Goal: Find specific page/section: Find specific page/section

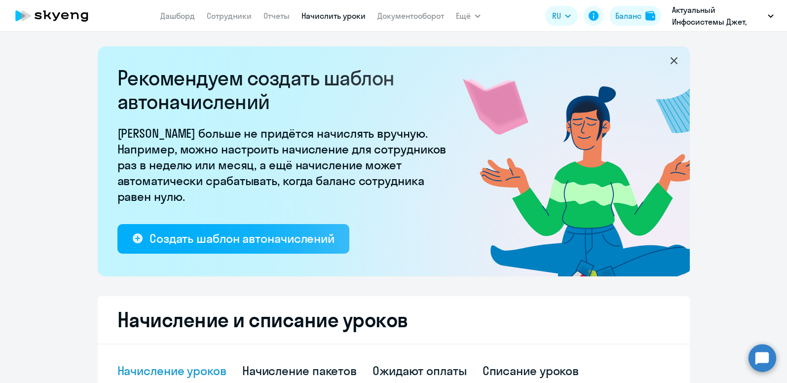
select select "10"
drag, startPoint x: 0, startPoint y: 0, endPoint x: 232, endPoint y: 23, distance: 232.9
click at [232, 23] on nav "[PERSON_NAME] Отчеты Начислить уроки Документооборот" at bounding box center [302, 16] width 284 height 20
click at [231, 19] on link "Сотрудники" at bounding box center [229, 16] width 45 height 10
click at [271, 18] on link "Отчеты" at bounding box center [276, 16] width 26 height 10
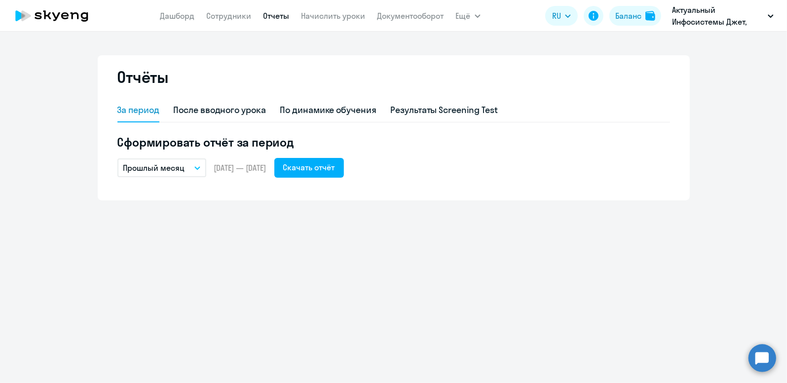
click at [410, 10] on app-menu-item-link "Документооборот" at bounding box center [410, 16] width 67 height 12
click at [410, 16] on link "Документооборот" at bounding box center [410, 16] width 67 height 10
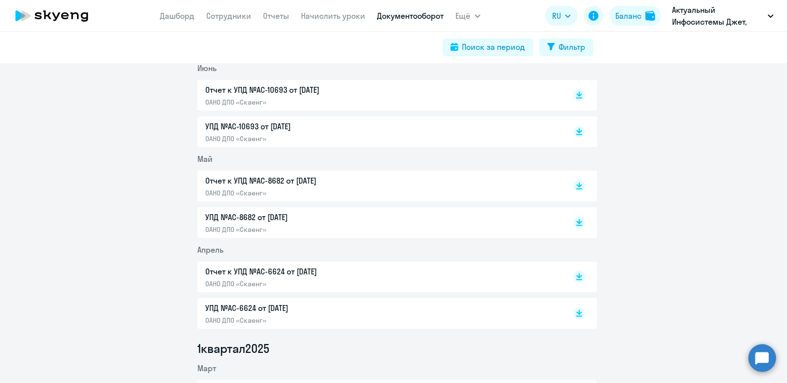
scroll to position [493, 0]
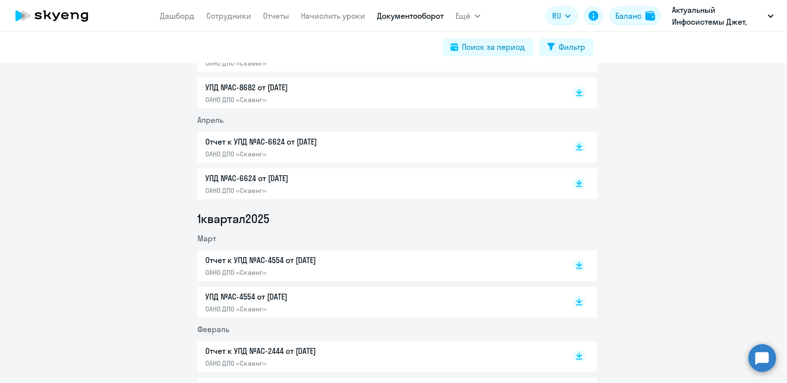
click at [310, 306] on p "ОАНО ДПО «Скаенг»" at bounding box center [308, 308] width 207 height 9
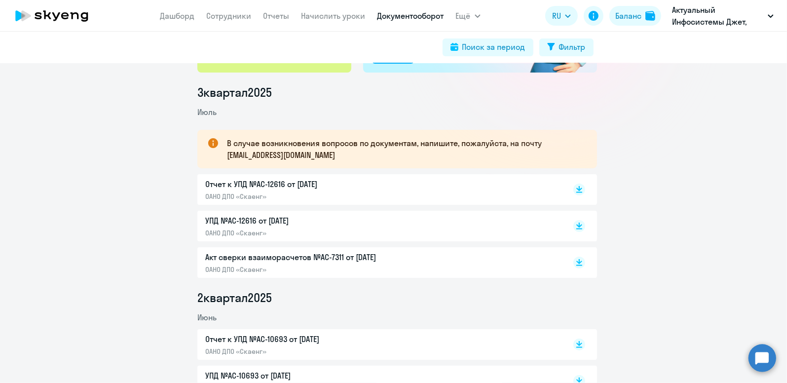
scroll to position [99, 0]
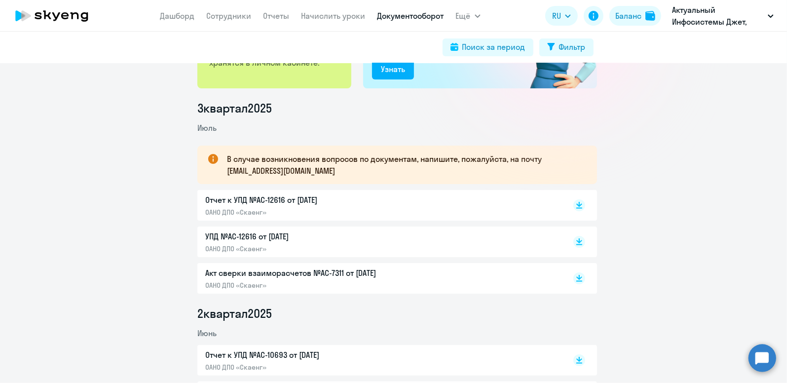
click at [286, 242] on div "УПД №AC-12616 от [DATE] ОАНО ДПО «Скаенг»" at bounding box center [308, 241] width 207 height 23
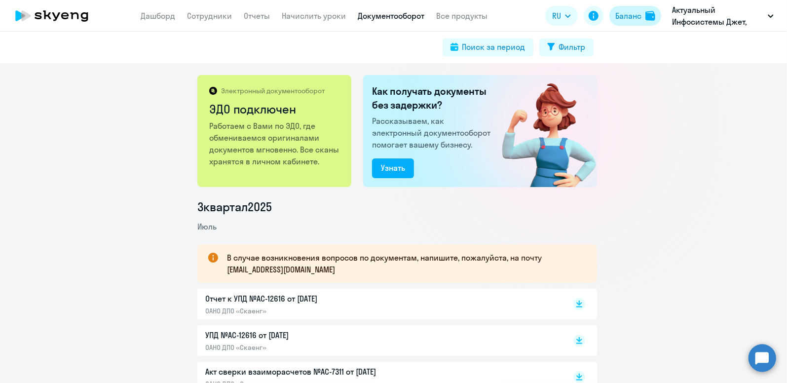
click at [623, 16] on div "Баланс" at bounding box center [628, 16] width 26 height 12
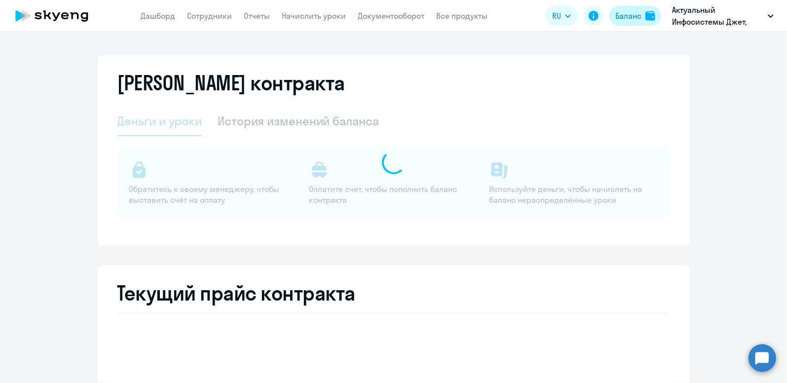
select select "english_adult_not_native_speaker"
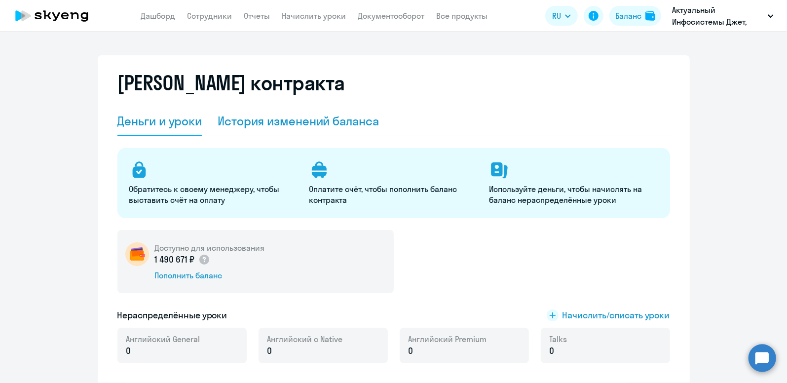
click at [284, 119] on div "История изменений баланса" at bounding box center [297, 121] width 161 height 16
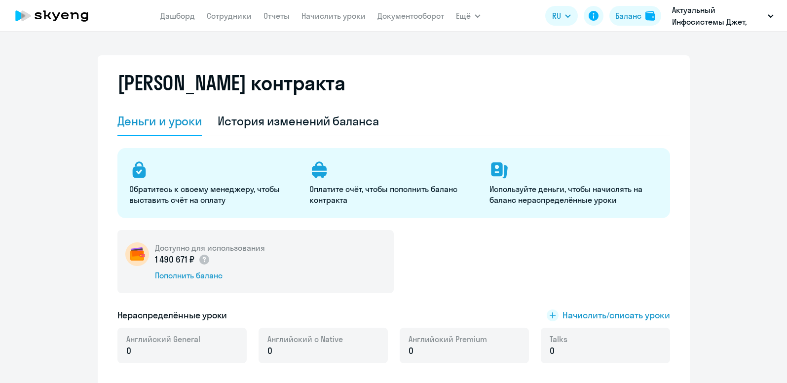
select select "english_adult_not_native_speaker"
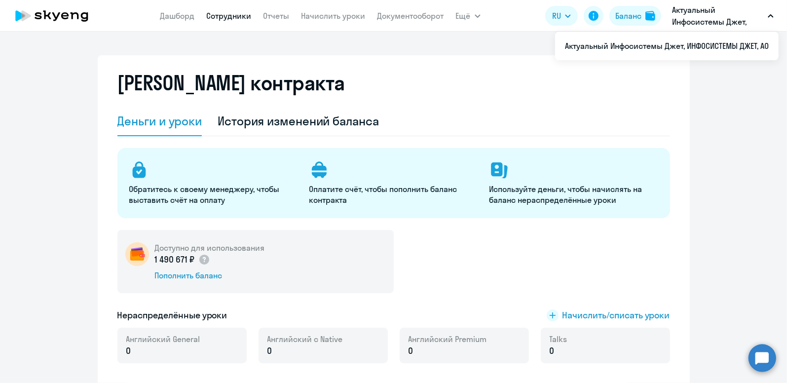
click at [246, 14] on link "Сотрудники" at bounding box center [229, 16] width 45 height 10
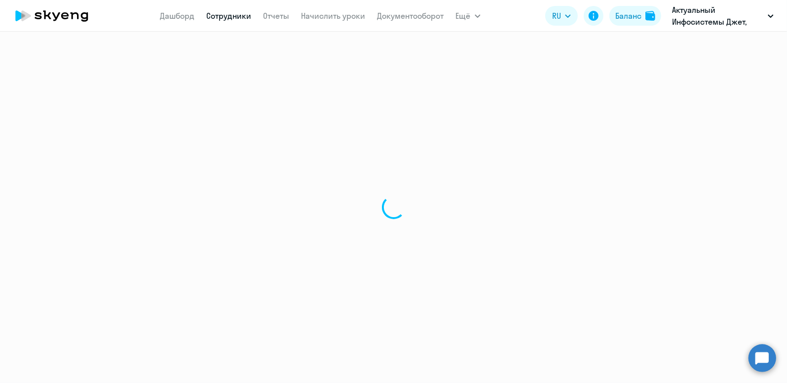
select select "30"
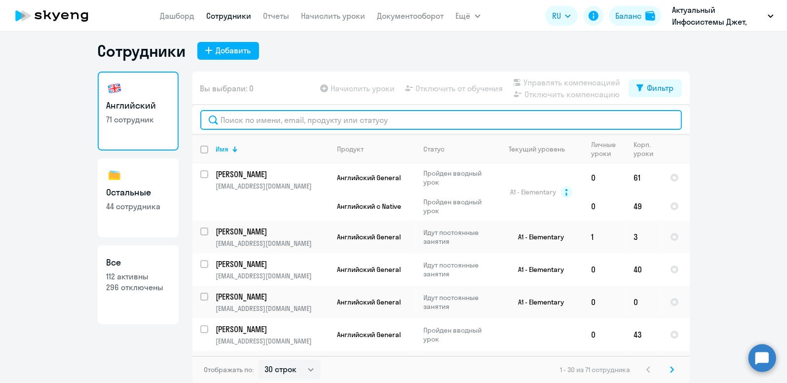
click at [287, 119] on input "text" at bounding box center [440, 120] width 481 height 20
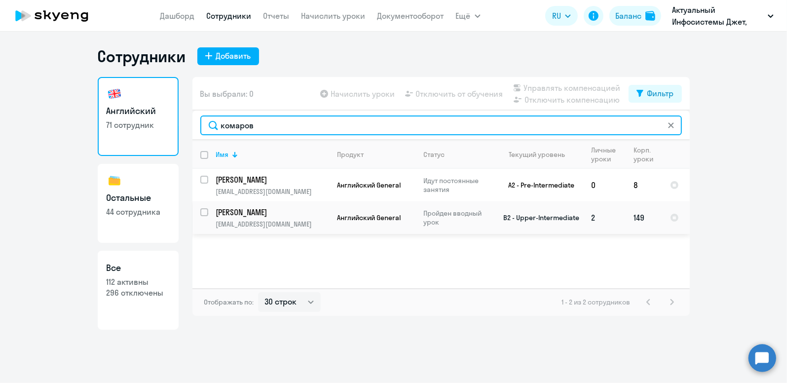
type input "комаров"
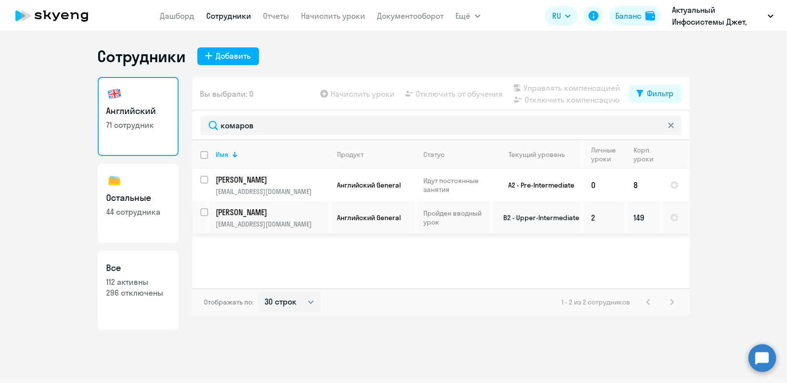
click at [282, 211] on p "Комаров Александр" at bounding box center [271, 212] width 111 height 11
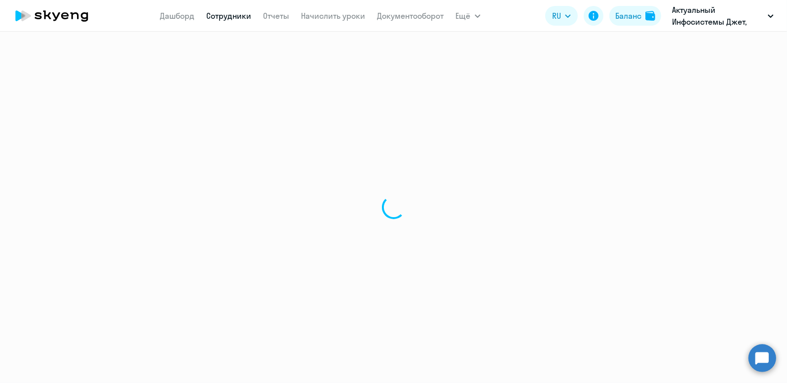
select select "english"
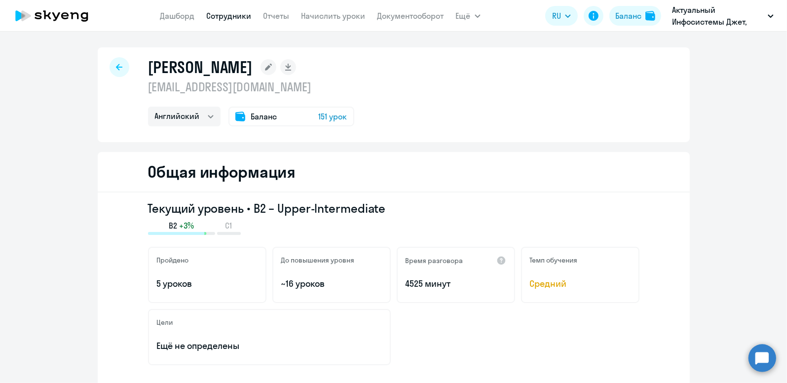
click at [580, 165] on div "Общая информация" at bounding box center [394, 172] width 592 height 40
click at [437, 113] on div "Комаров Александр protven@gmail.com Английский Баланс 151 урок" at bounding box center [394, 94] width 592 height 95
click at [188, 115] on select "Английский" at bounding box center [184, 117] width 72 height 20
